Goal: Find specific page/section: Find specific page/section

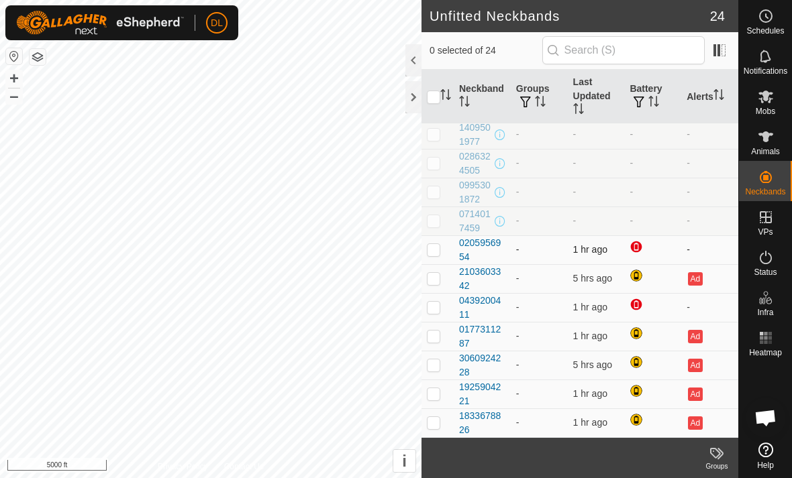
scroll to position [378, 0]
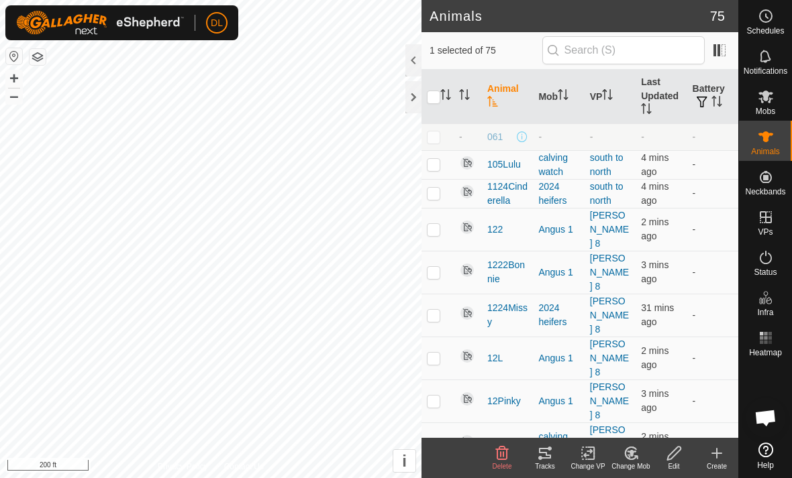
click at [552, 454] on icon at bounding box center [545, 454] width 16 height 16
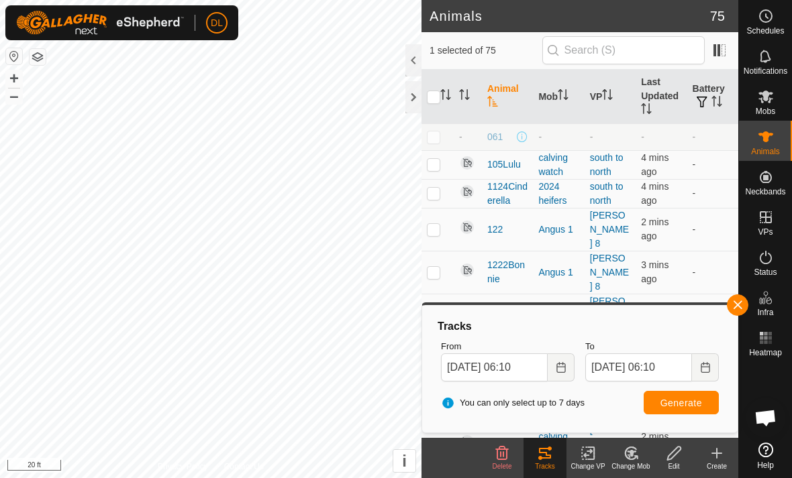
click at [735, 309] on button "button" at bounding box center [737, 305] width 21 height 21
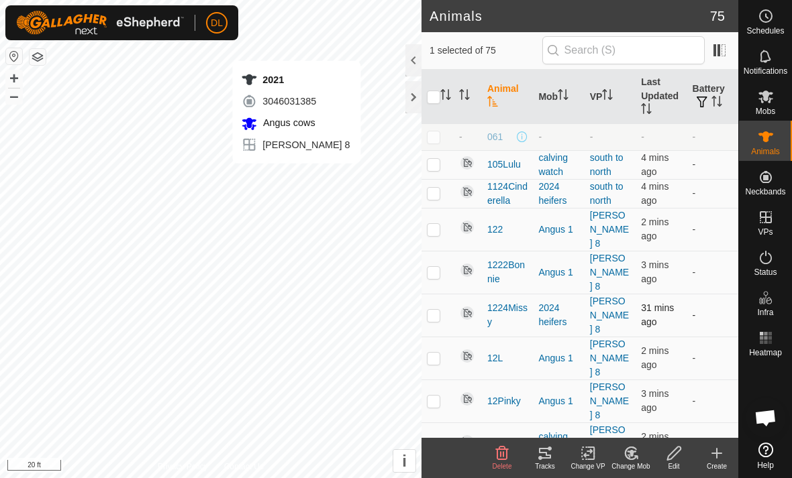
checkbox input "false"
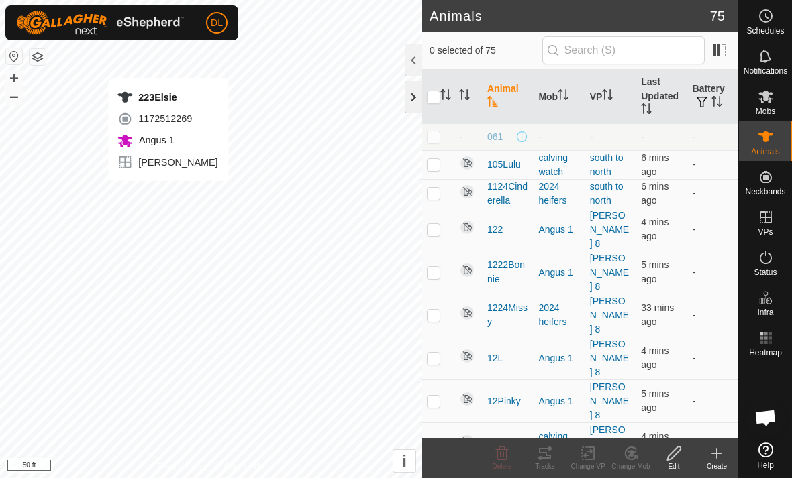
checkbox input "true"
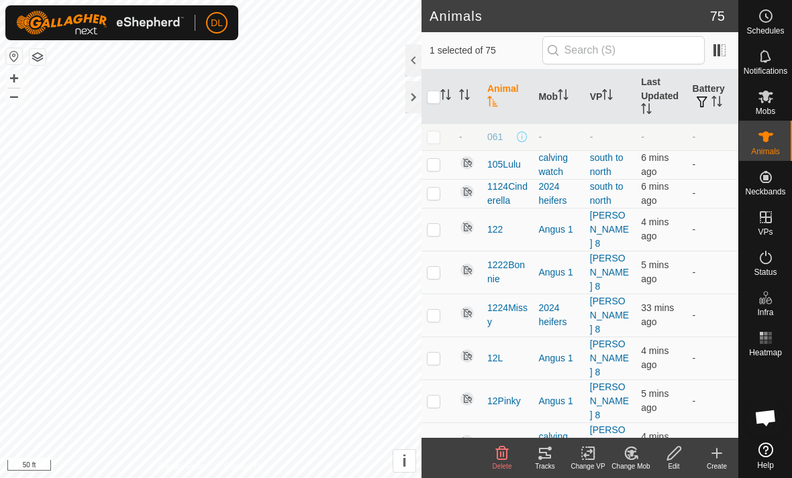
click at [551, 464] on div "Tracks" at bounding box center [544, 467] width 43 height 10
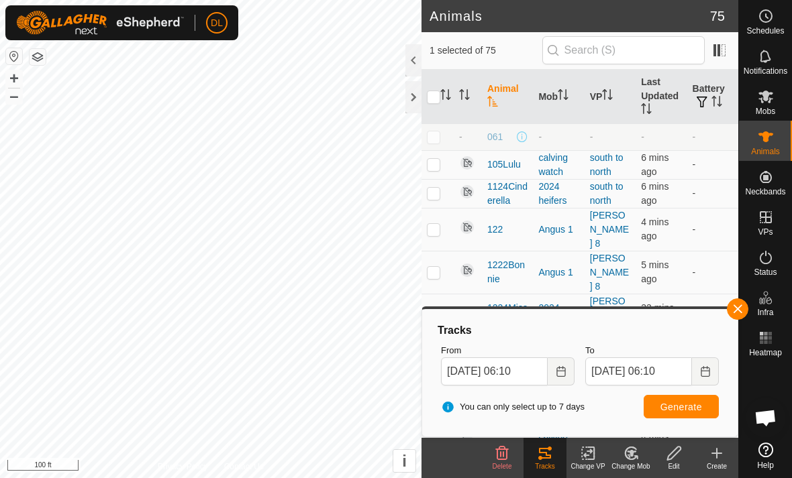
click at [737, 306] on button "button" at bounding box center [737, 309] width 21 height 21
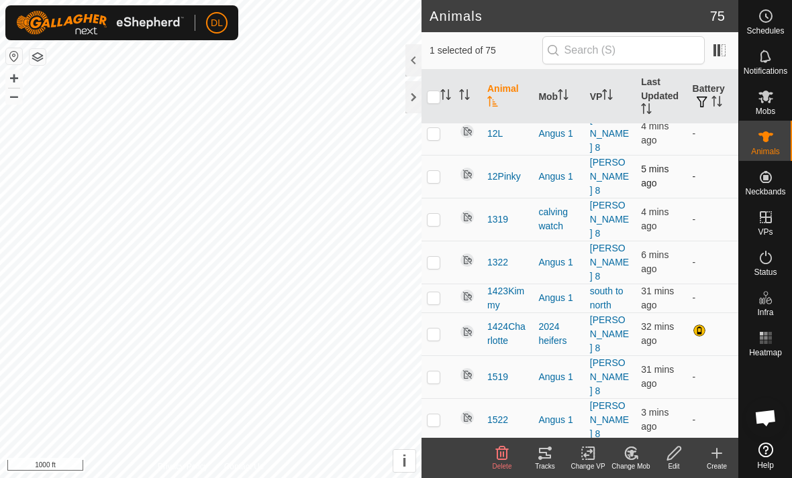
scroll to position [226, 0]
click at [432, 327] on p-checkbox at bounding box center [433, 332] width 13 height 11
click at [433, 327] on p-checkbox at bounding box center [433, 332] width 13 height 11
checkbox input "false"
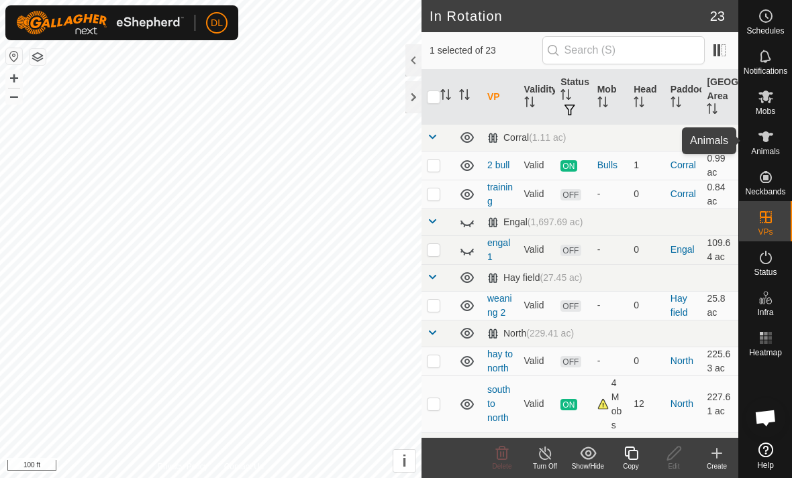
click at [768, 143] on icon at bounding box center [766, 137] width 16 height 16
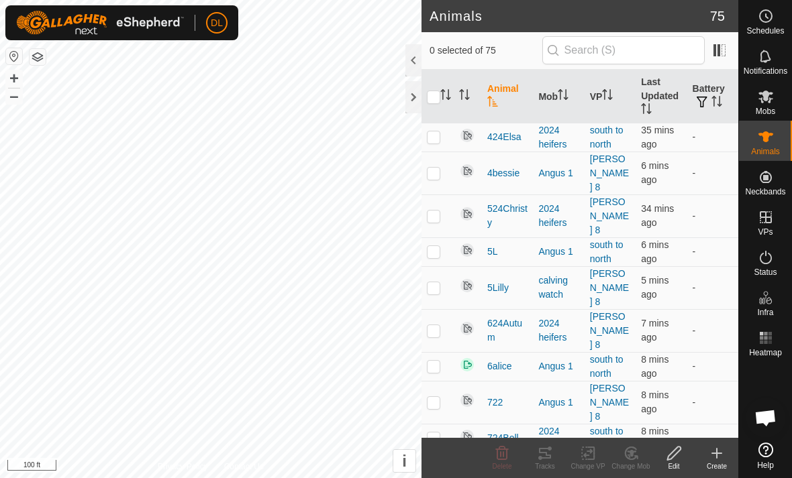
scroll to position [1876, 0]
